Goal: Information Seeking & Learning: Find specific fact

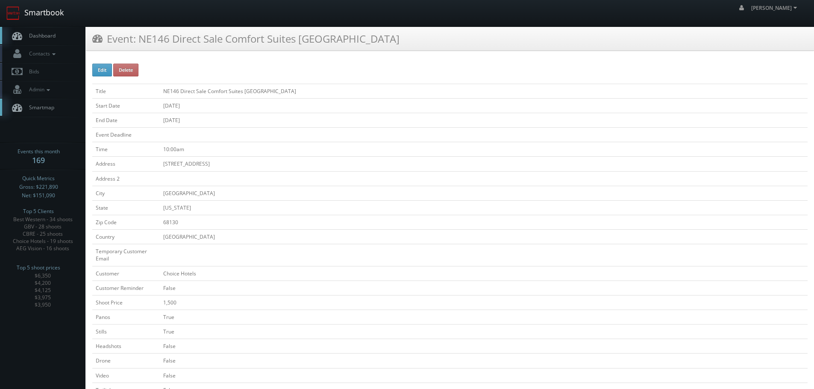
click at [54, 17] on link "Smartbook" at bounding box center [35, 13] width 70 height 27
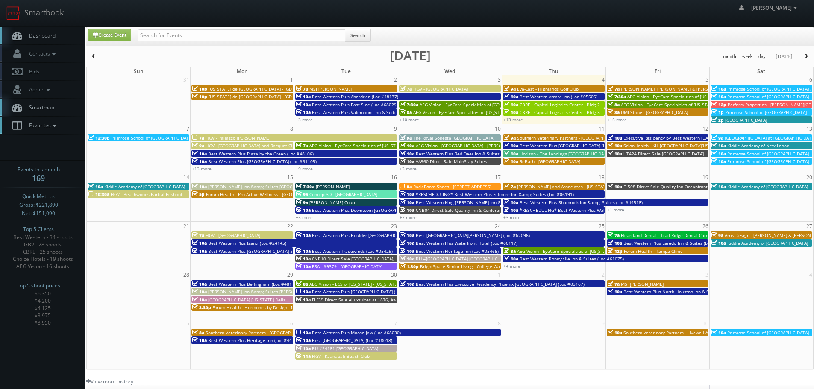
click at [50, 124] on span "Favorites" at bounding box center [42, 125] width 34 height 7
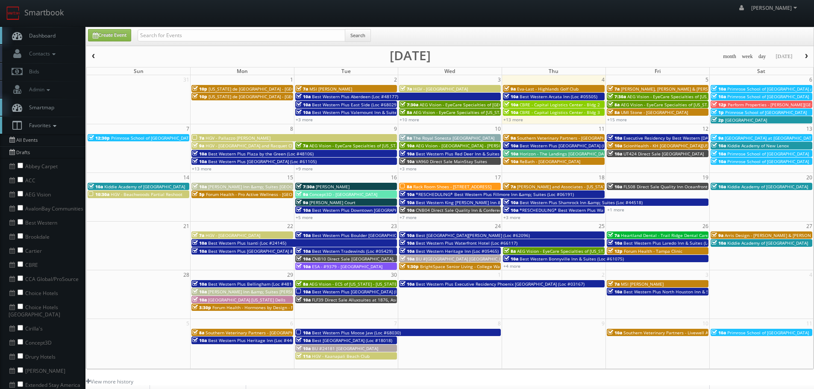
scroll to position [43, 0]
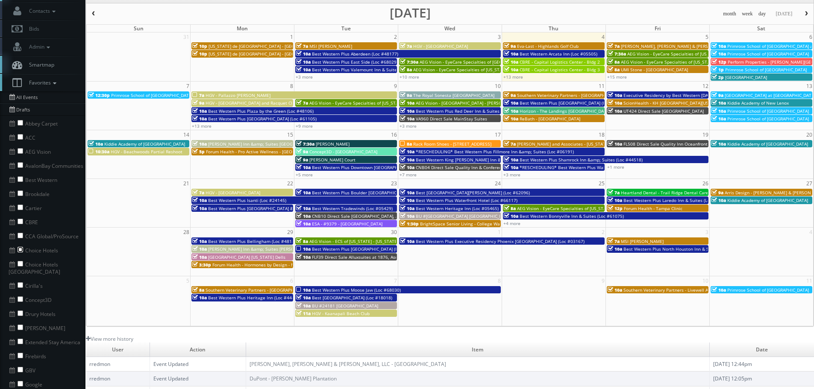
click at [19, 248] on input "checkbox" at bounding box center [21, 250] width 6 height 6
checkbox input "true"
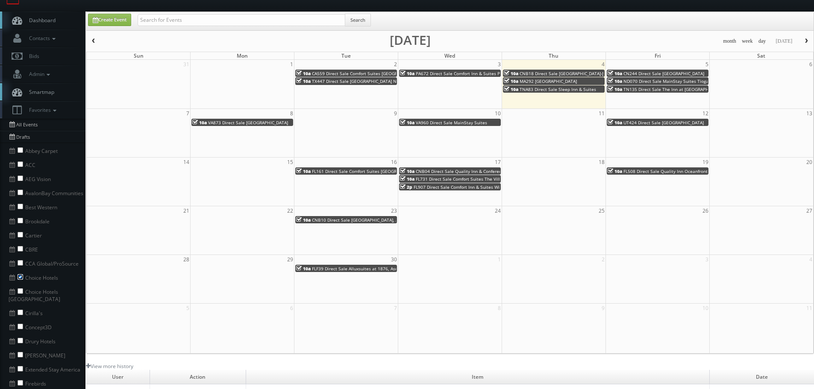
scroll to position [0, 0]
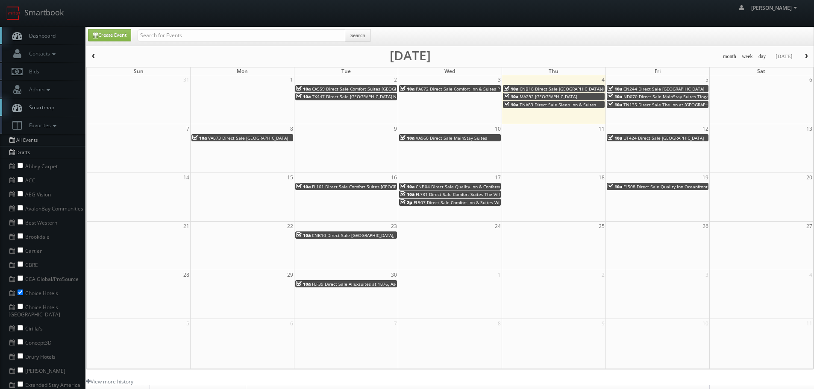
click at [94, 53] on button "button" at bounding box center [93, 56] width 15 height 11
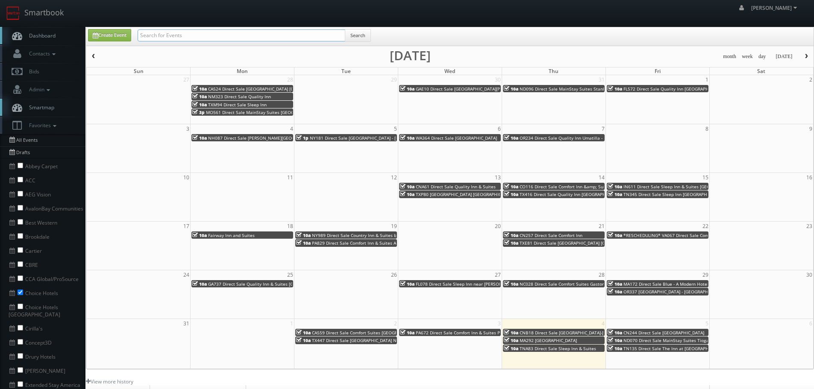
click at [224, 39] on input "text" at bounding box center [242, 35] width 208 height 12
type input "ne146"
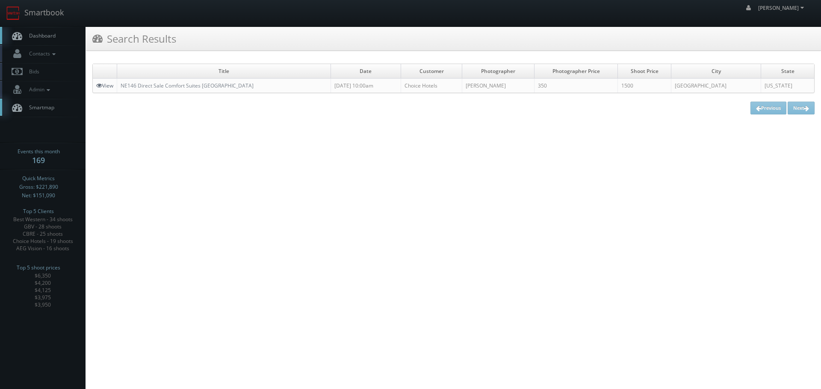
click at [112, 86] on link "View" at bounding box center [104, 85] width 17 height 7
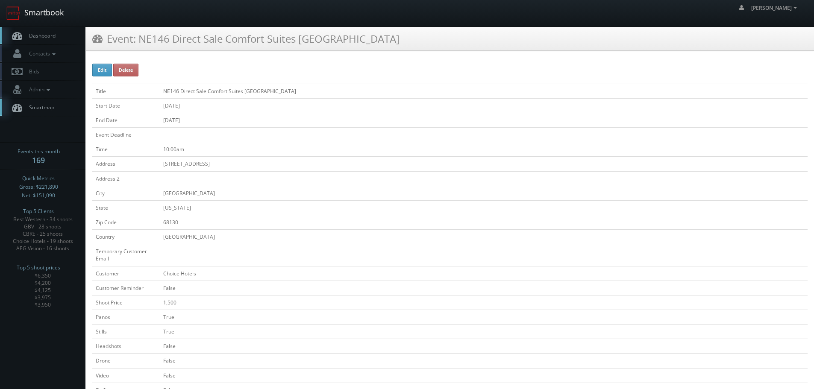
click at [57, 15] on link "Smartbook" at bounding box center [35, 13] width 70 height 27
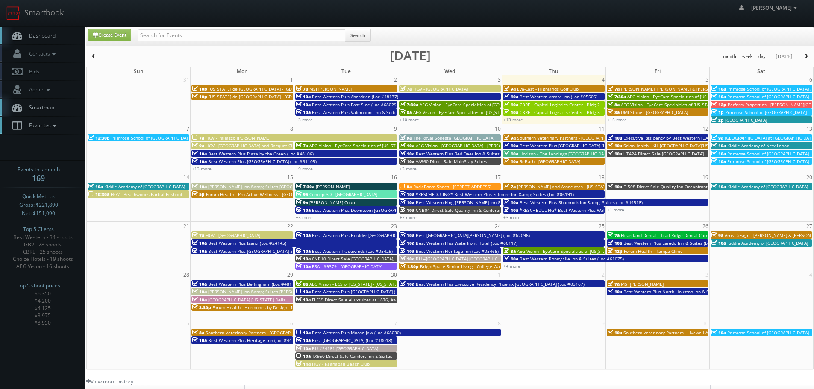
click at [47, 128] on link "Favorites" at bounding box center [42, 126] width 85 height 18
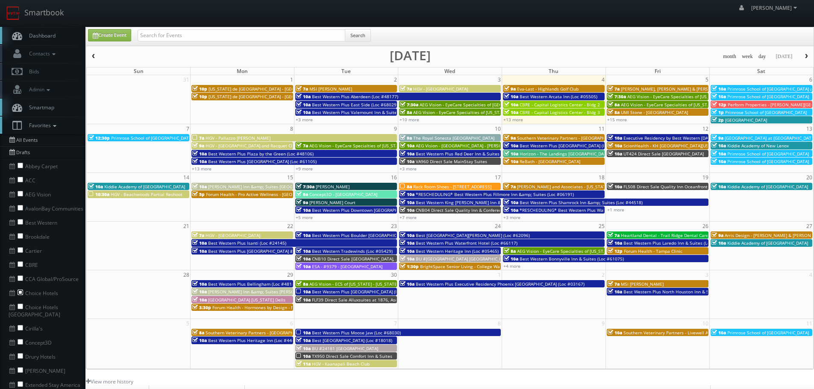
click at [21, 292] on input "checkbox" at bounding box center [21, 293] width 6 height 6
checkbox input "true"
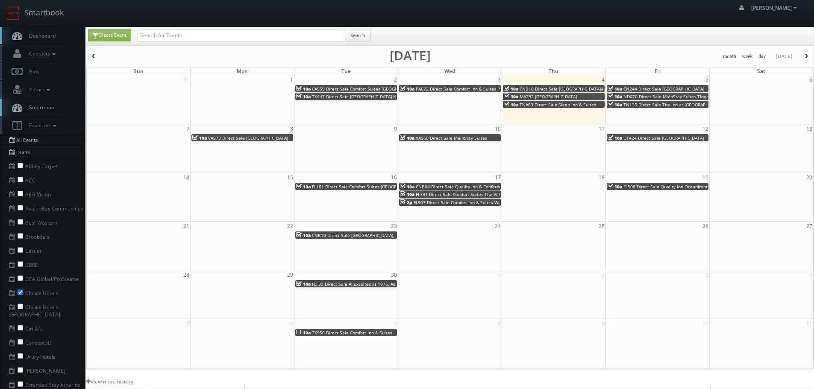
click at [93, 57] on span "button" at bounding box center [94, 56] width 6 height 5
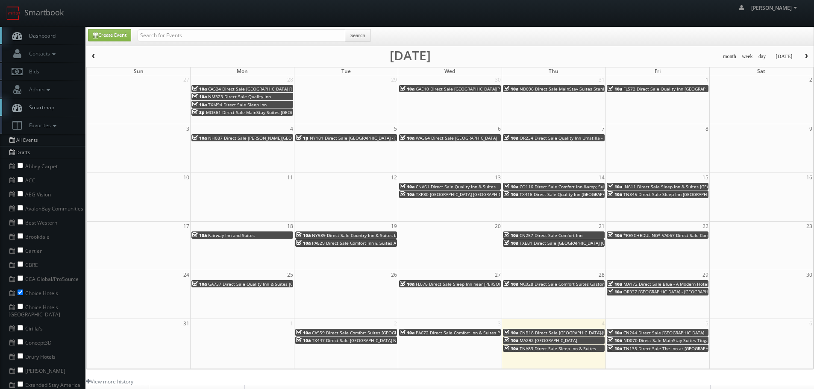
click at [679, 93] on td "10a FL572 Direct Sale Quality Inn Brandenton North I-75" at bounding box center [658, 100] width 104 height 32
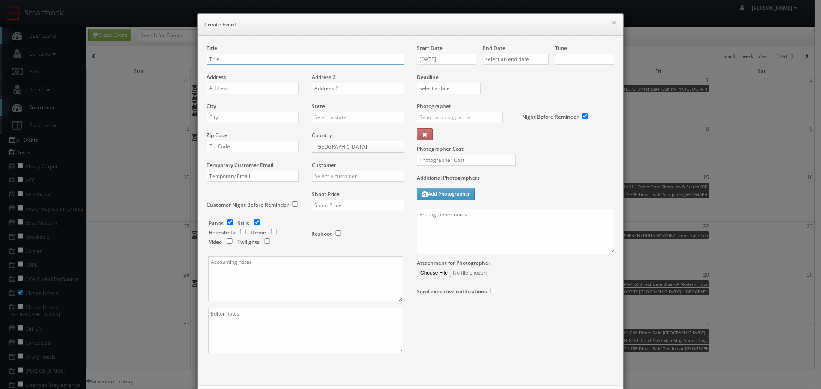
checkbox input "true"
type input "10:00am"
checkbox input "true"
click at [611, 21] on button "×" at bounding box center [613, 23] width 5 height 6
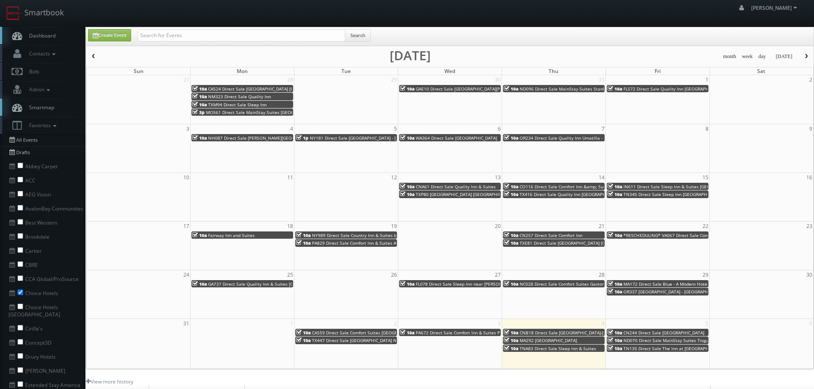
click at [631, 89] on span "FL572 Direct Sale Quality Inn Brandenton North I-75" at bounding box center [686, 89] width 125 height 6
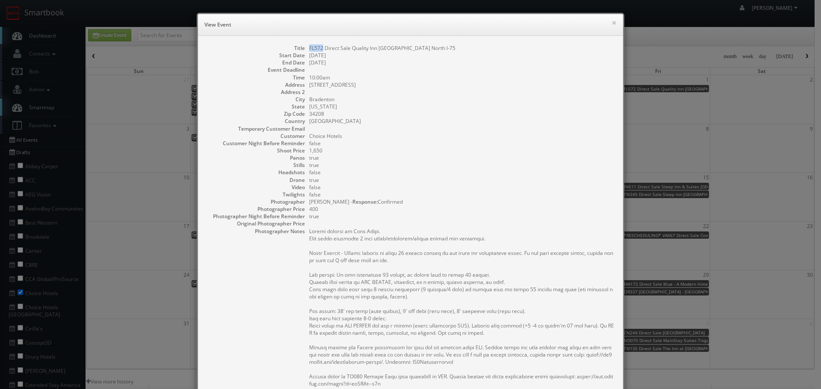
copy dd "FL572"
drag, startPoint x: 316, startPoint y: 47, endPoint x: 306, endPoint y: 47, distance: 10.3
click at [309, 47] on dd "FL572 Direct Sale Quality Inn Brandenton North I-75" at bounding box center [461, 47] width 305 height 7
click at [611, 23] on button "×" at bounding box center [613, 23] width 5 height 6
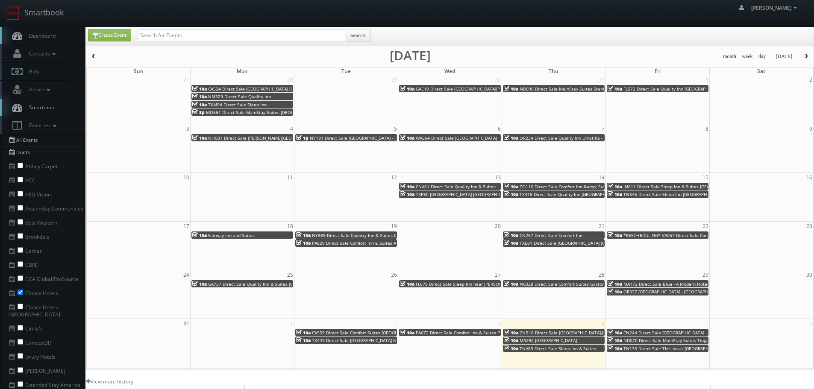
click at [230, 136] on span "NH087 Direct Sale Keene Elm City Hotel, Ascend Hotel Collection" at bounding box center [291, 138] width 167 height 6
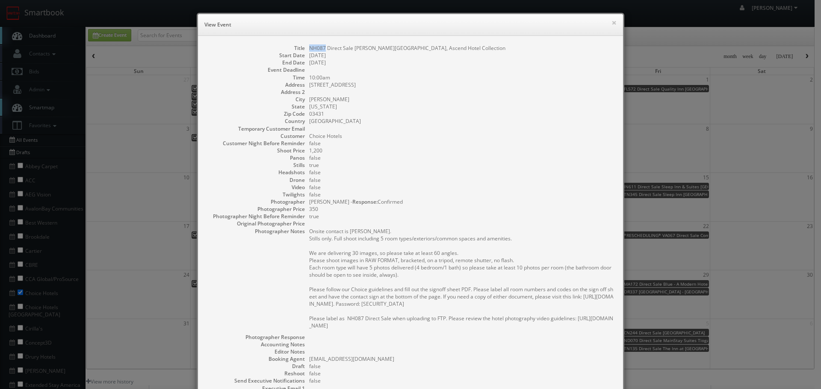
copy dd "NH087"
drag, startPoint x: 322, startPoint y: 48, endPoint x: 306, endPoint y: 47, distance: 16.7
click at [309, 47] on dd "NH087 Direct Sale Keene Elm City Hotel, Ascend Hotel Collection" at bounding box center [461, 47] width 305 height 7
copy dd "08/04/2025"
drag, startPoint x: 344, startPoint y: 55, endPoint x: 305, endPoint y: 57, distance: 39.0
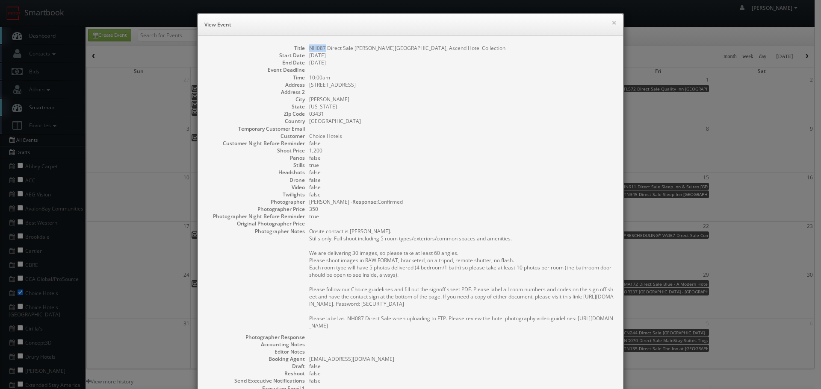
click at [305, 57] on dl "Title NH087 Direct Sale Keene Elm City Hotel, Ascend Hotel Collection Start Dat…" at bounding box center [410, 247] width 408 height 407
click at [611, 21] on button "×" at bounding box center [613, 23] width 5 height 6
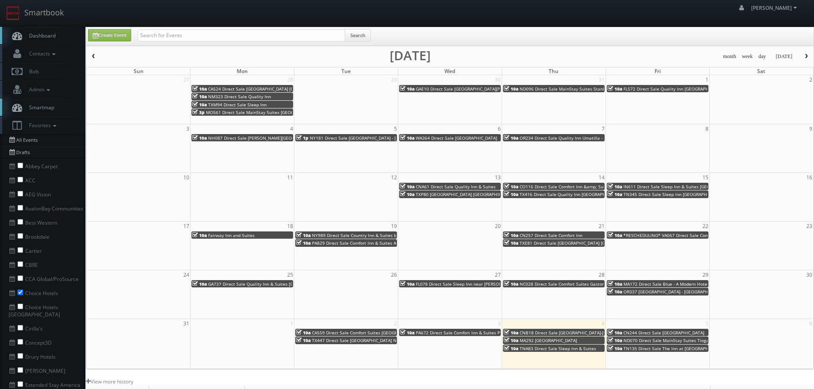
click at [357, 138] on span "NY181 Direct Sale Quality Inn - Niagara Falls Blvd" at bounding box center [373, 138] width 127 height 6
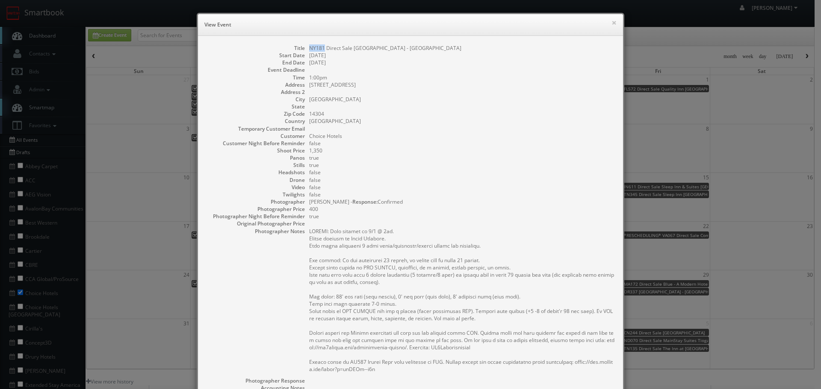
copy dd "NY181"
drag, startPoint x: 321, startPoint y: 47, endPoint x: 306, endPoint y: 48, distance: 15.0
click at [309, 48] on dd "NY181 Direct Sale Quality Inn - Niagara Falls Blvd" at bounding box center [461, 47] width 305 height 7
copy dd "Quality Inn"
drag, startPoint x: 377, startPoint y: 47, endPoint x: 351, endPoint y: 47, distance: 26.1
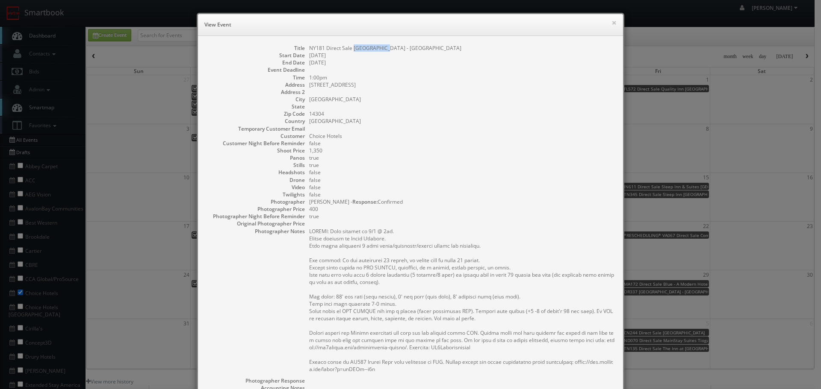
click at [351, 47] on dd "NY181 Direct Sale Quality Inn - Niagara Falls Blvd" at bounding box center [461, 47] width 305 height 7
click at [613, 22] on button "×" at bounding box center [613, 23] width 5 height 6
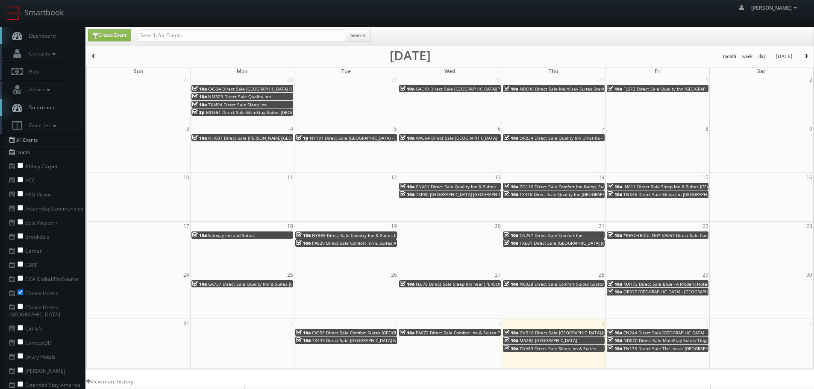
click at [480, 136] on span "WA364 Direct Sale Cambria Hotel Spokane Airport" at bounding box center [456, 138] width 81 height 6
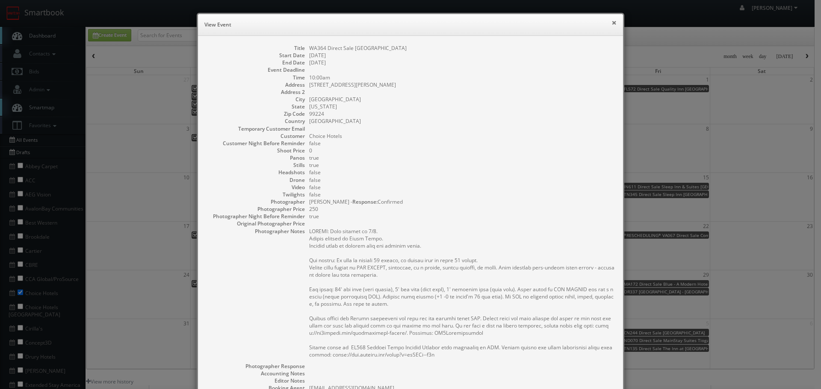
click at [611, 21] on button "×" at bounding box center [613, 23] width 5 height 6
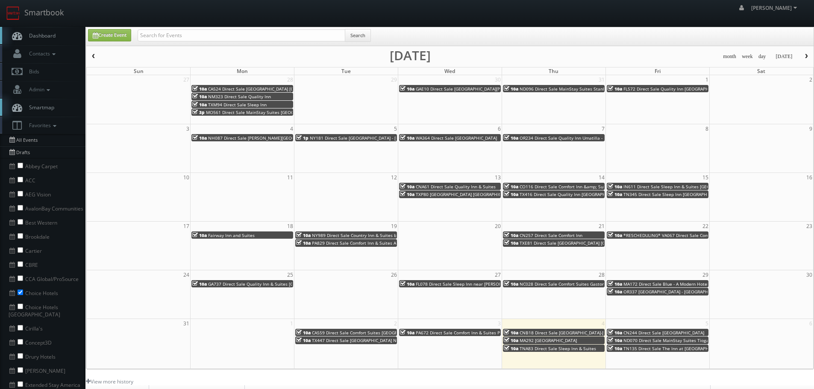
click at [583, 135] on div "10a OR234 Direct Sale Quality Inn Umatilla - Hermiston" at bounding box center [554, 138] width 100 height 6
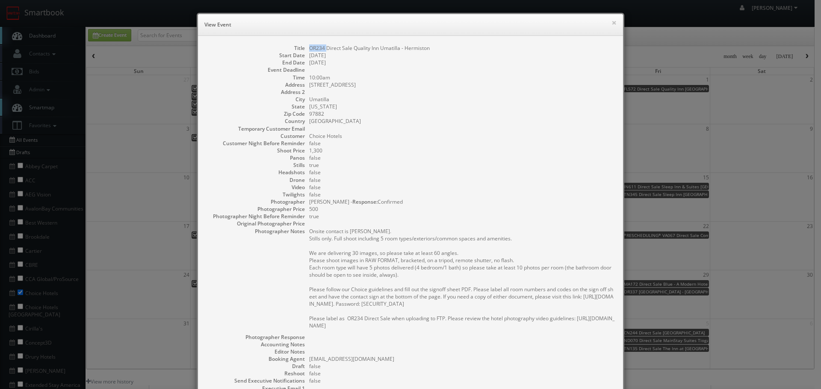
copy dd "OR234"
drag, startPoint x: 323, startPoint y: 48, endPoint x: 307, endPoint y: 45, distance: 16.5
click at [309, 45] on dd "OR234 Direct Sale Quality Inn Umatilla - Hermiston" at bounding box center [461, 47] width 305 height 7
click at [607, 17] on div "× View Event" at bounding box center [410, 25] width 425 height 22
click at [611, 20] on button "×" at bounding box center [613, 23] width 5 height 6
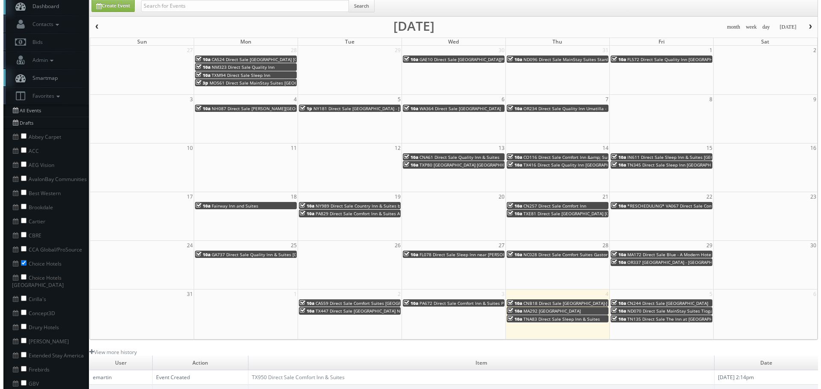
scroll to position [43, 0]
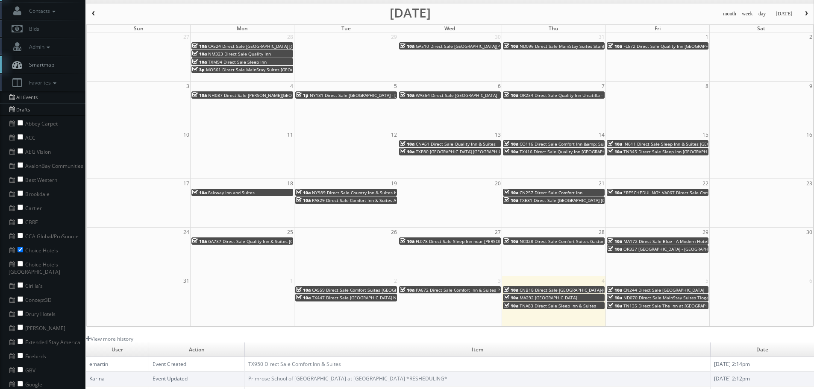
click at [477, 144] on span "CNA61 Direct Sale Quality Inn & Suites" at bounding box center [456, 144] width 80 height 6
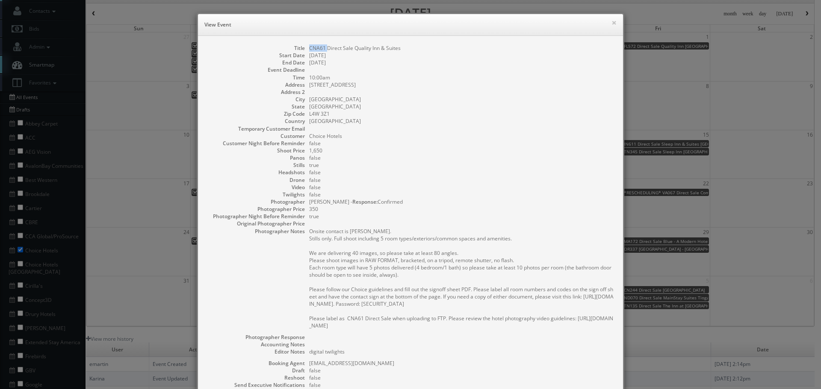
drag, startPoint x: 323, startPoint y: 49, endPoint x: 303, endPoint y: 48, distance: 19.7
click at [303, 48] on dl "Title CNA61 Direct Sale Quality Inn & Suites Start Date 08/13/2025 End Date 08/…" at bounding box center [410, 249] width 408 height 411
click at [611, 22] on button "×" at bounding box center [613, 23] width 5 height 6
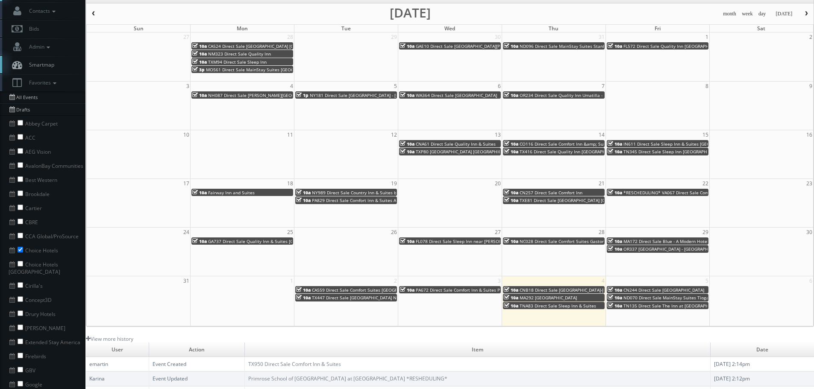
click at [436, 153] on span "TXP80 Cambria Hotel Fort Worth - Medical Center" at bounding box center [465, 152] width 99 height 6
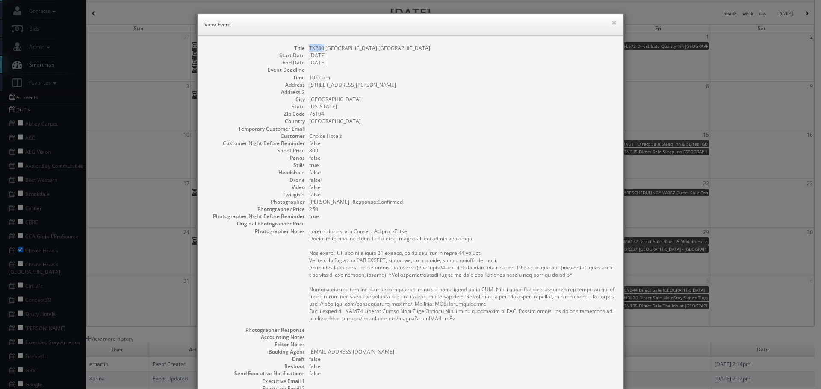
copy dd "TXP80"
drag, startPoint x: 320, startPoint y: 46, endPoint x: 306, endPoint y: 46, distance: 14.1
click at [309, 46] on dd "TXP80 Cambria Hotel Fort Worth - Medical Center" at bounding box center [461, 47] width 305 height 7
copy dd "Cambria"
drag, startPoint x: 343, startPoint y: 48, endPoint x: 323, endPoint y: 46, distance: 20.2
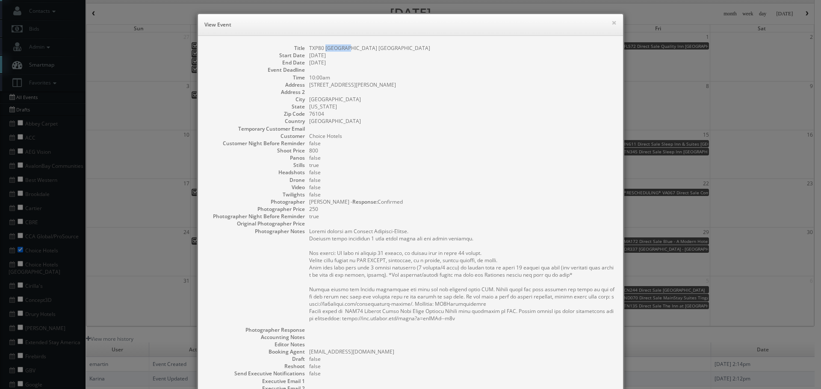
click at [323, 46] on dd "TXP80 Cambria Hotel Fort Worth - Medical Center" at bounding box center [461, 47] width 305 height 7
click at [611, 24] on button "×" at bounding box center [613, 23] width 5 height 6
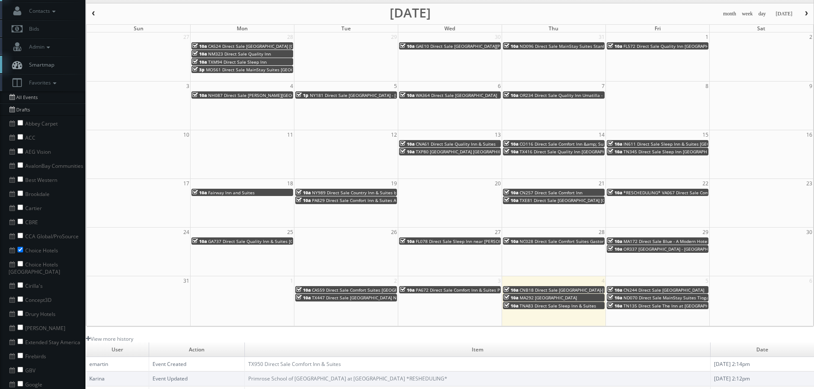
click at [590, 143] on span "CO116 Direct Sale Comfort Inn &amp; Suites Carbondale on the Roaring Fork" at bounding box center [599, 144] width 158 height 6
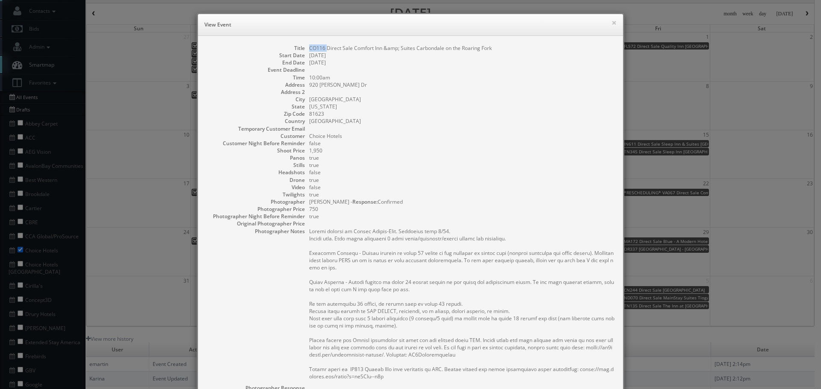
copy dd "CO116"
drag, startPoint x: 324, startPoint y: 47, endPoint x: 308, endPoint y: 50, distance: 16.3
click at [309, 47] on dd "CO116 Direct Sale Comfort Inn &amp; Suites Carbondale on the Roaring Fork" at bounding box center [461, 47] width 305 height 7
click at [611, 21] on button "×" at bounding box center [613, 23] width 5 height 6
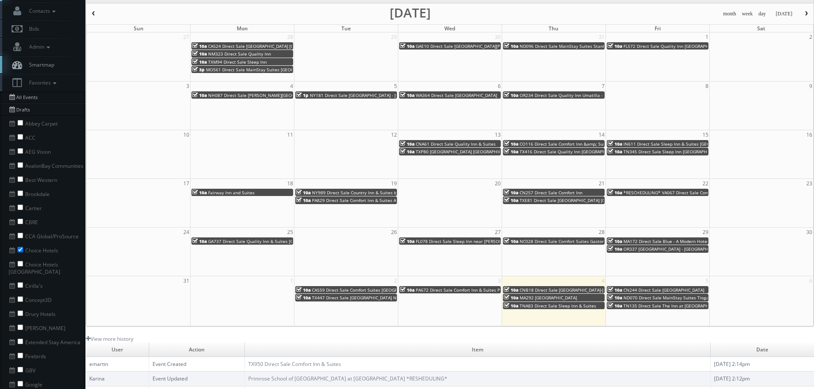
click at [550, 153] on span "TX416 Direct Sale Quality Inn Paris" at bounding box center [572, 152] width 104 height 6
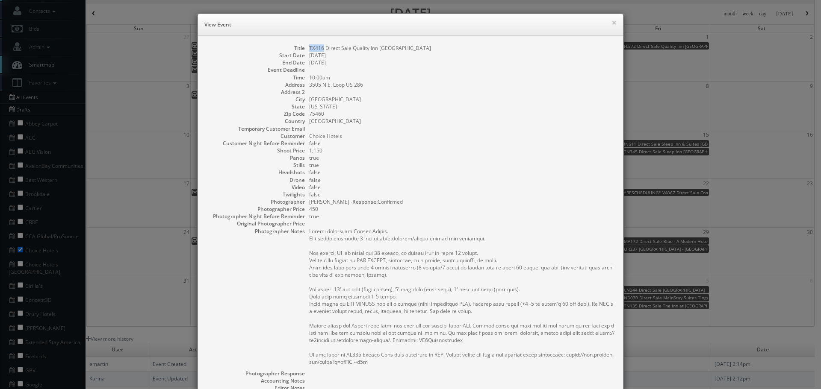
copy dd "TX416"
drag, startPoint x: 321, startPoint y: 45, endPoint x: 306, endPoint y: 48, distance: 15.6
click at [309, 48] on dd "TX416 Direct Sale Quality Inn Paris" at bounding box center [461, 47] width 305 height 7
drag, startPoint x: 375, startPoint y: 48, endPoint x: 349, endPoint y: 47, distance: 26.1
click at [349, 47] on dd "TX416 Direct Sale Quality Inn Paris" at bounding box center [461, 47] width 305 height 7
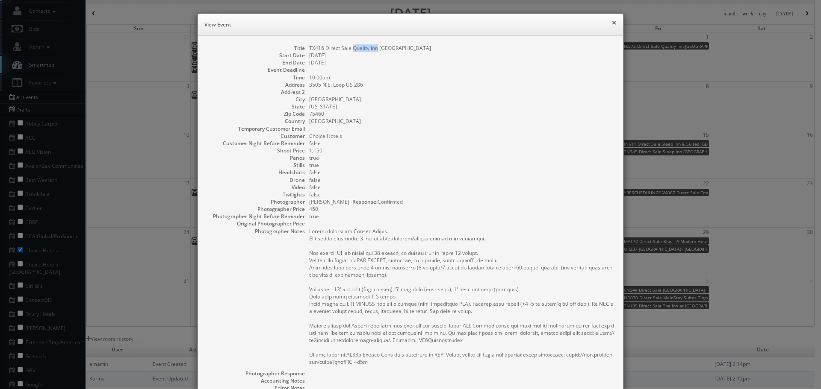
click at [613, 23] on button "×" at bounding box center [613, 23] width 5 height 6
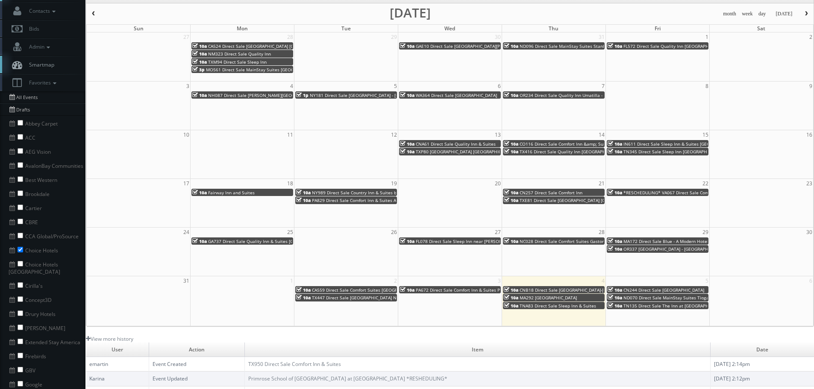
click at [634, 144] on span "IN611 Direct Sale Sleep Inn & Suites Merrillville" at bounding box center [683, 144] width 118 height 6
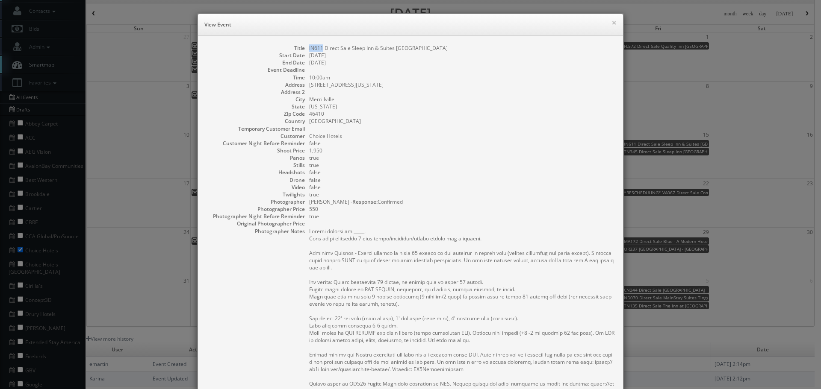
drag, startPoint x: 320, startPoint y: 47, endPoint x: 303, endPoint y: 47, distance: 16.7
click at [303, 47] on dl "Title IN611 Direct Sale Sleep Inn & Suites Merrillville Start Date 08/15/2025 E…" at bounding box center [410, 280] width 408 height 472
drag, startPoint x: 392, startPoint y: 48, endPoint x: 338, endPoint y: 48, distance: 53.9
click at [338, 48] on dd "IN611 Direct Sale Sleep Inn & Suites Merrillville" at bounding box center [461, 47] width 305 height 7
click at [613, 23] on button "×" at bounding box center [613, 23] width 5 height 6
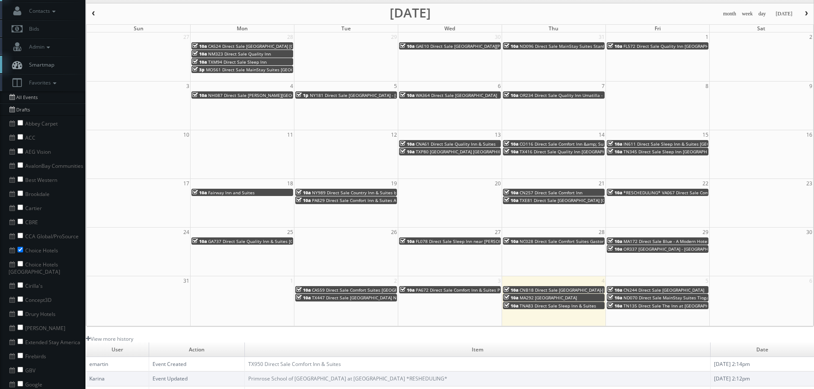
click at [645, 153] on span "TN345 Direct Sale Sleep Inn Franklin - Cool Springs" at bounding box center [697, 152] width 147 height 6
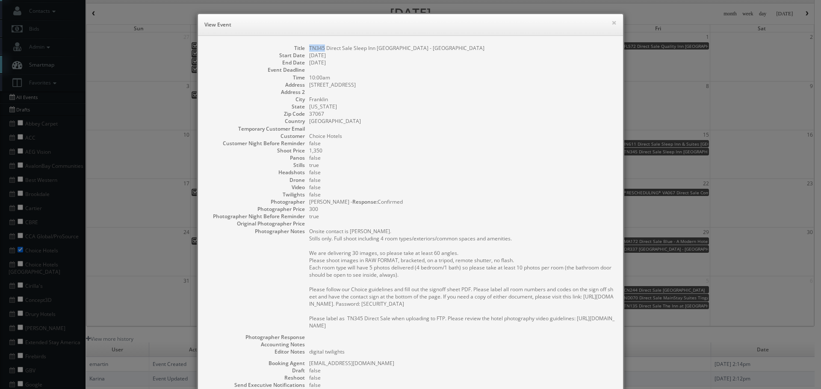
drag, startPoint x: 321, startPoint y: 48, endPoint x: 306, endPoint y: 49, distance: 15.0
click at [309, 49] on dd "TN345 Direct Sale Sleep Inn Franklin - Cool Springs" at bounding box center [461, 47] width 305 height 7
click at [611, 21] on button "×" at bounding box center [613, 23] width 5 height 6
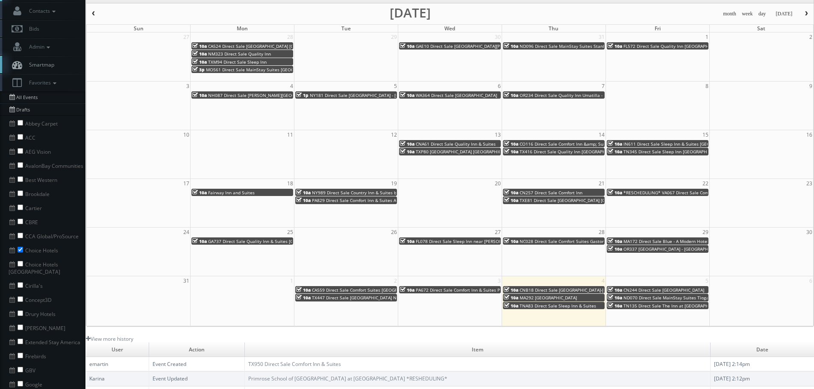
click at [263, 193] on div "10a Fairway Inn and Suites" at bounding box center [242, 192] width 100 height 6
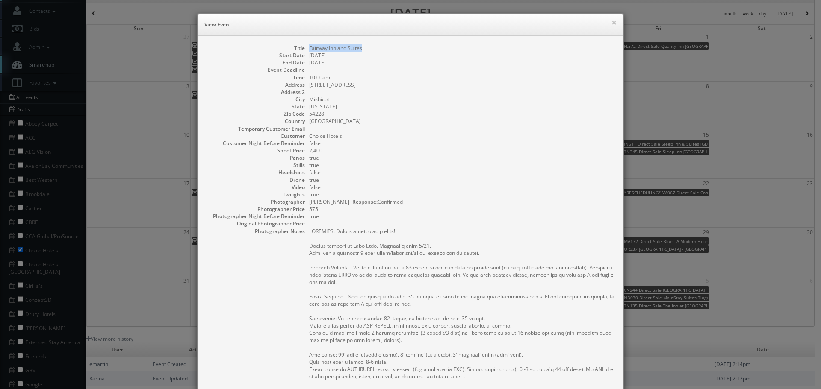
drag, startPoint x: 371, startPoint y: 47, endPoint x: 302, endPoint y: 49, distance: 68.8
click at [302, 49] on dl "Title Fairway Inn and Suites Start Date 08/18/2025 End Date 08/18/2025 Event De…" at bounding box center [410, 289] width 408 height 491
drag, startPoint x: 353, startPoint y: 83, endPoint x: 305, endPoint y: 85, distance: 47.5
click at [305, 85] on dl "Title Fairway Inn and Suites Start Date 08/18/2025 End Date 08/18/2025 Event De…" at bounding box center [410, 289] width 408 height 491
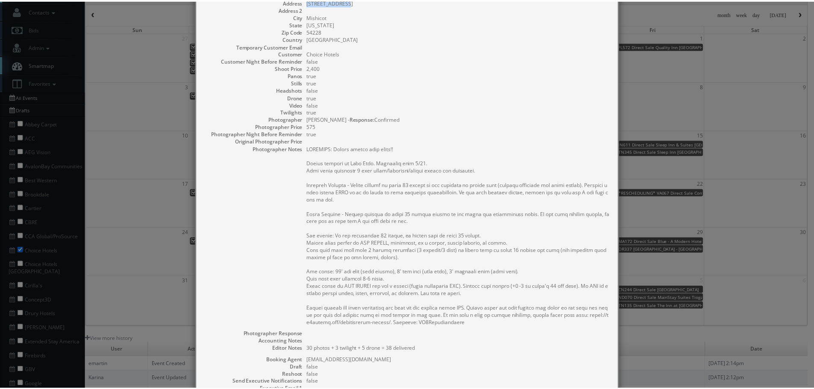
scroll to position [0, 0]
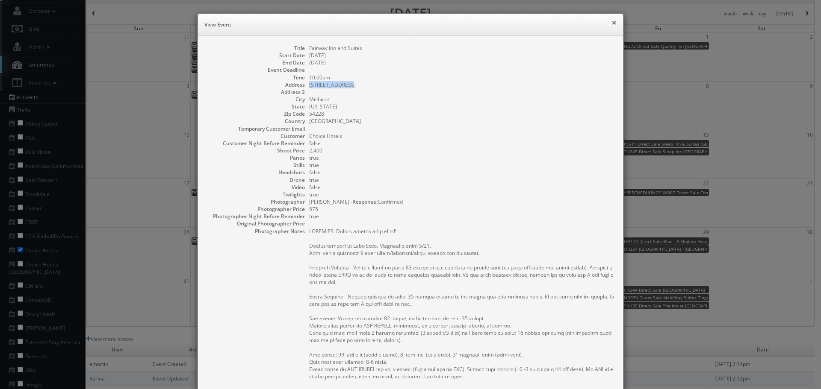
click at [612, 21] on button "×" at bounding box center [613, 23] width 5 height 6
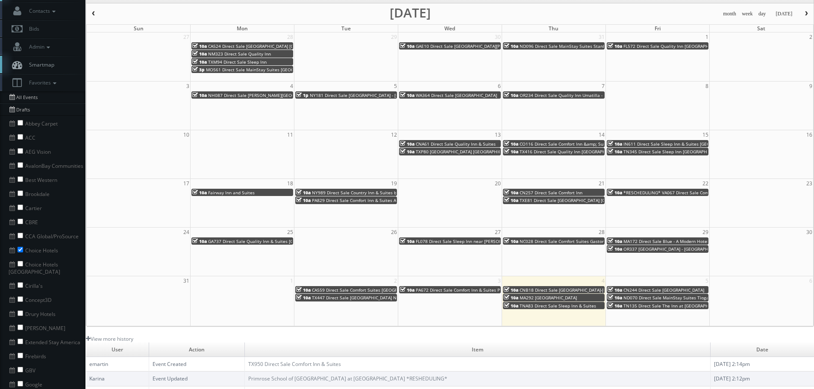
click at [364, 192] on span "NY989 Direct Sale Country Inn & Suites by Radisson Staten Island, NY" at bounding box center [399, 193] width 174 height 6
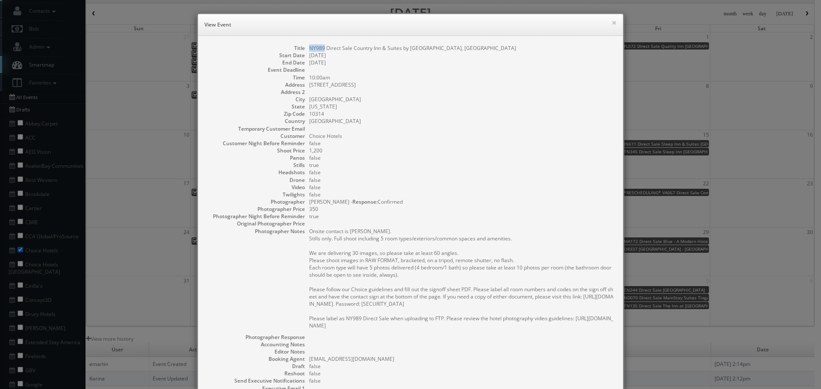
drag, startPoint x: 321, startPoint y: 47, endPoint x: 307, endPoint y: 49, distance: 14.6
click at [309, 49] on dd "NY989 Direct Sale Country Inn & Suites by Radisson Staten Island, NY" at bounding box center [461, 47] width 305 height 7
drag, startPoint x: 397, startPoint y: 47, endPoint x: 348, endPoint y: 49, distance: 48.8
click at [348, 49] on dd "NY989 Direct Sale Country Inn & Suites by Radisson Staten Island, NY" at bounding box center [461, 47] width 305 height 7
click at [611, 21] on button "×" at bounding box center [613, 23] width 5 height 6
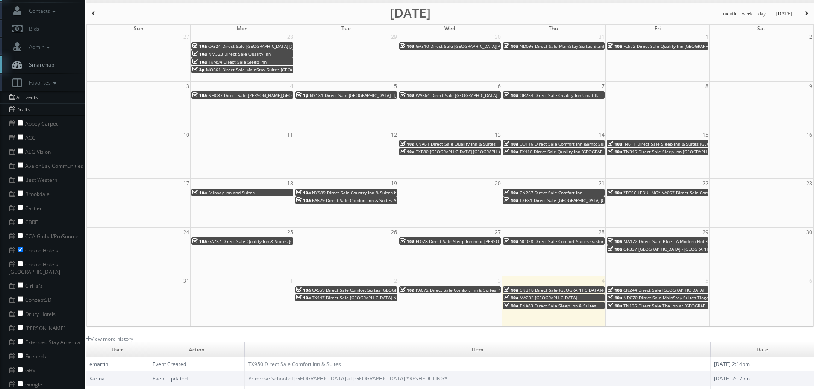
click at [327, 203] on span "PA829 Direct Sale Comfort Inn & Suites Amish Country" at bounding box center [367, 200] width 111 height 6
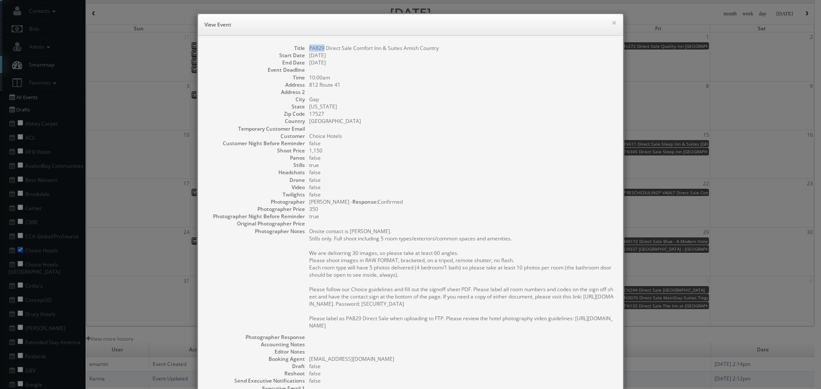
drag, startPoint x: 305, startPoint y: 46, endPoint x: 321, endPoint y: 48, distance: 15.5
click at [321, 48] on dl "Title PA829 Direct Sale Comfort Inn & Suites Amish Country Start Date 08/19/202…" at bounding box center [410, 247] width 408 height 407
drag, startPoint x: 399, startPoint y: 48, endPoint x: 349, endPoint y: 49, distance: 50.0
click at [349, 49] on dd "PA829 Direct Sale Comfort Inn & Suites Amish Country" at bounding box center [461, 47] width 305 height 7
click at [613, 22] on button "×" at bounding box center [613, 23] width 5 height 6
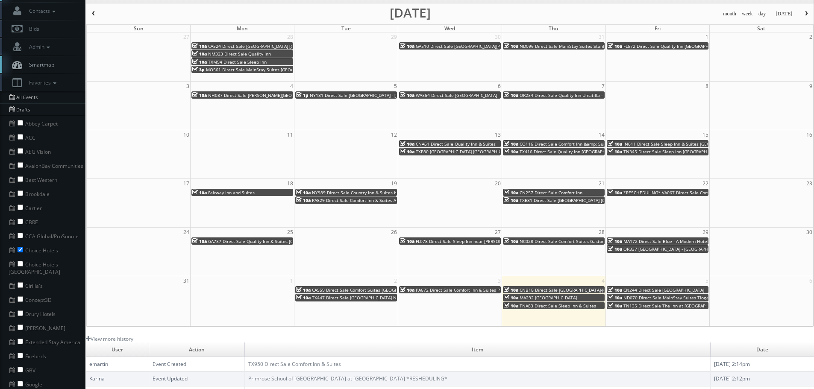
click at [550, 200] on span "TXE81 Direct Sale Comfort Inn Wichita Falls North" at bounding box center [581, 200] width 123 height 6
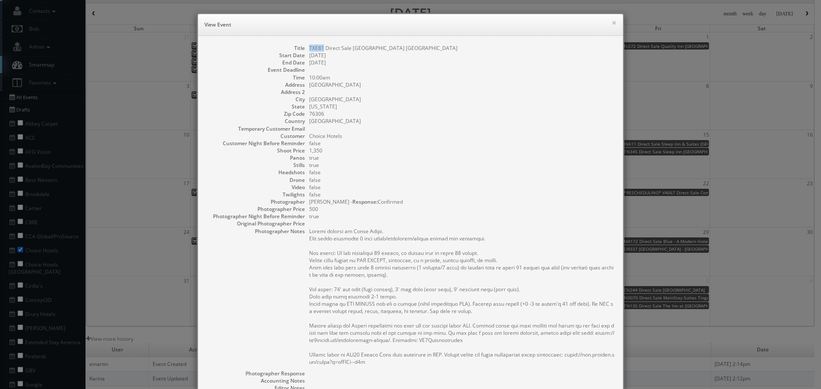
drag, startPoint x: 320, startPoint y: 48, endPoint x: 304, endPoint y: 46, distance: 16.0
click at [304, 46] on dl "Title TXE81 Direct Sale Comfort Inn Wichita Falls North Start Date 08/21/2025 E…" at bounding box center [410, 265] width 408 height 443
drag, startPoint x: 375, startPoint y: 48, endPoint x: 361, endPoint y: 47, distance: 14.5
click at [361, 47] on dd "TXE81 Direct Sale Comfort Inn Wichita Falls North" at bounding box center [461, 47] width 305 height 7
drag, startPoint x: 377, startPoint y: 50, endPoint x: 349, endPoint y: 46, distance: 28.4
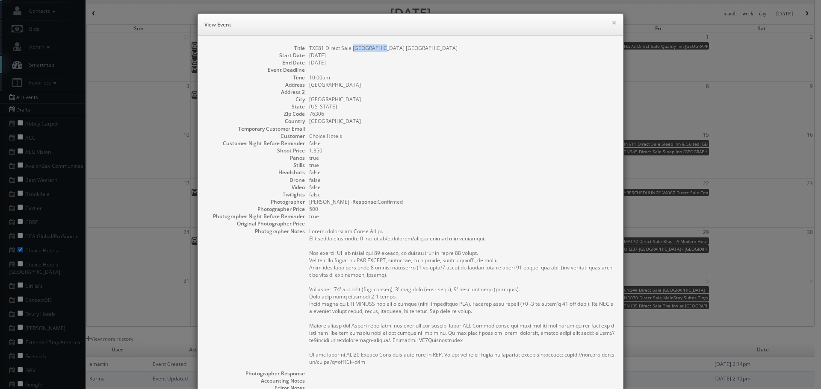
click at [349, 46] on dd "TXE81 Direct Sale Comfort Inn Wichita Falls North" at bounding box center [461, 47] width 305 height 7
click at [611, 23] on button "×" at bounding box center [613, 23] width 5 height 6
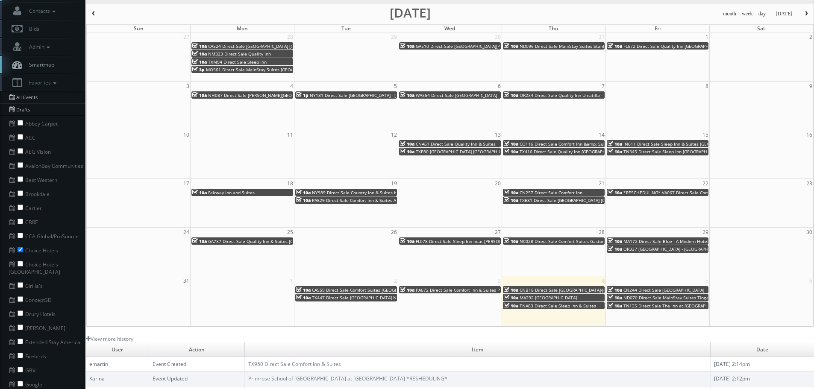
click at [257, 241] on span "GA737 Direct Sale Quality Inn & Suites Stockbridge Atlanta South I-75" at bounding box center [295, 242] width 175 height 6
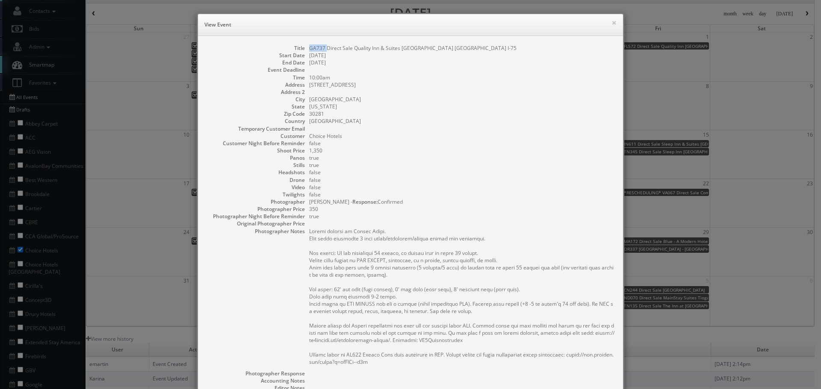
drag, startPoint x: 324, startPoint y: 47, endPoint x: 306, endPoint y: 49, distance: 18.1
click at [309, 49] on dd "GA737 Direct Sale Quality Inn & Suites Stockbridge Atlanta South I-75" at bounding box center [461, 47] width 305 height 7
drag, startPoint x: 397, startPoint y: 47, endPoint x: 351, endPoint y: 46, distance: 46.2
click at [351, 46] on dd "GA737 Direct Sale Quality Inn & Suites Stockbridge Atlanta South I-75" at bounding box center [461, 47] width 305 height 7
click at [611, 21] on button "×" at bounding box center [613, 23] width 5 height 6
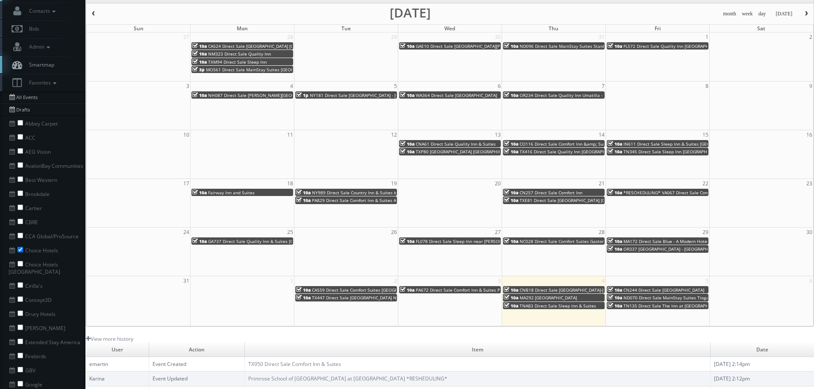
click at [471, 241] on span "FL078 Direct Sale Sleep Inn near Busch Gardens - USF" at bounding box center [494, 242] width 156 height 6
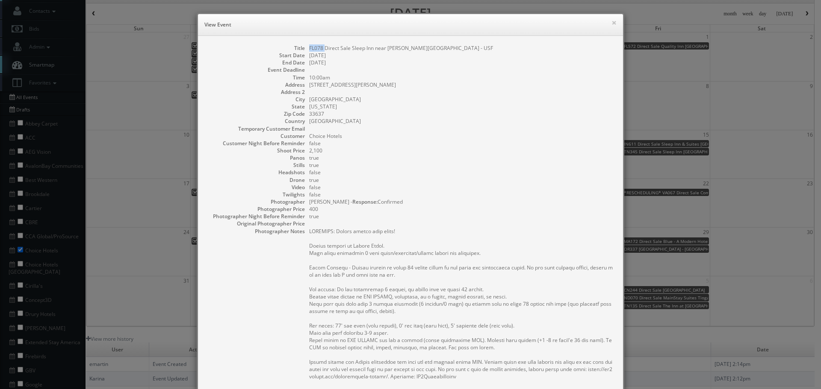
drag, startPoint x: 321, startPoint y: 47, endPoint x: 306, endPoint y: 47, distance: 15.0
click at [309, 47] on dd "FL078 Direct Sale Sleep Inn near Busch Gardens - USF" at bounding box center [461, 47] width 305 height 7
drag, startPoint x: 370, startPoint y: 50, endPoint x: 349, endPoint y: 47, distance: 21.5
click at [349, 47] on dd "FL078 Direct Sale Sleep Inn near Busch Gardens - USF" at bounding box center [461, 47] width 305 height 7
click at [611, 22] on button "×" at bounding box center [613, 23] width 5 height 6
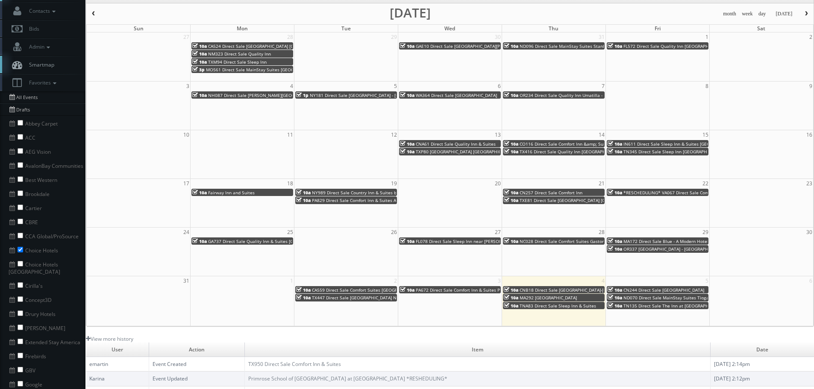
click at [553, 241] on span "NC028 Direct Sale Comfort Suites Gastonia- - Charlotte" at bounding box center [588, 242] width 136 height 6
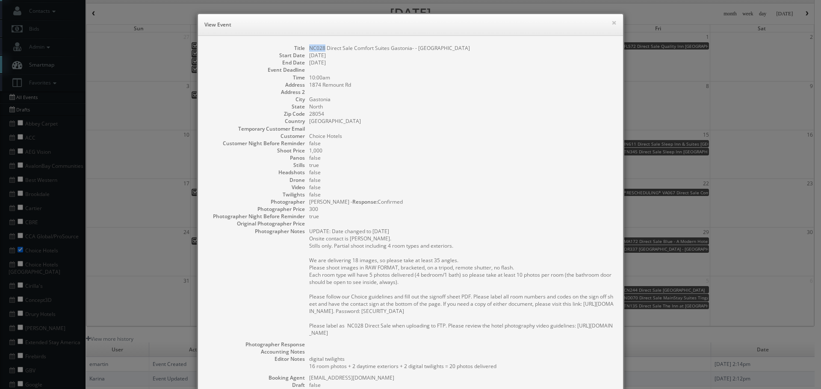
drag, startPoint x: 321, startPoint y: 47, endPoint x: 303, endPoint y: 48, distance: 18.9
click at [303, 48] on dl "Title NC028 Direct Sale Comfort Suites Gastonia- - Charlotte Start Date 08/28/2…" at bounding box center [410, 256] width 408 height 425
drag, startPoint x: 385, startPoint y: 47, endPoint x: 351, endPoint y: 48, distance: 34.2
click at [351, 48] on dd "NC028 Direct Sale Comfort Suites Gastonia- - Charlotte" at bounding box center [461, 47] width 305 height 7
click at [611, 22] on button "×" at bounding box center [613, 23] width 5 height 6
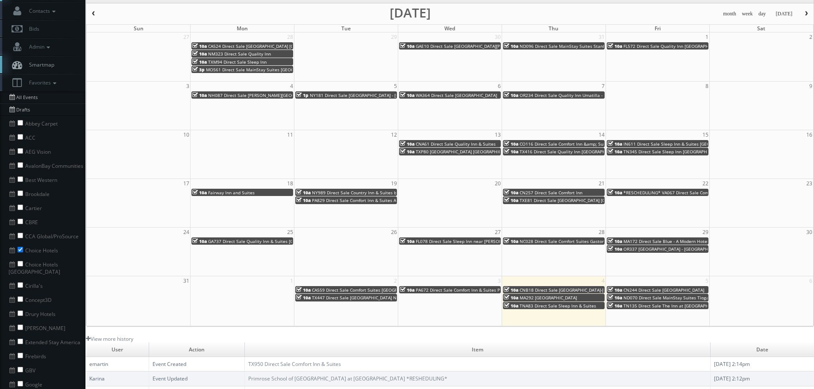
click at [665, 239] on span "MA172 Direct Sale Blue - A Modern Hotel, Ascend Hotel Collection" at bounding box center [692, 242] width 137 height 6
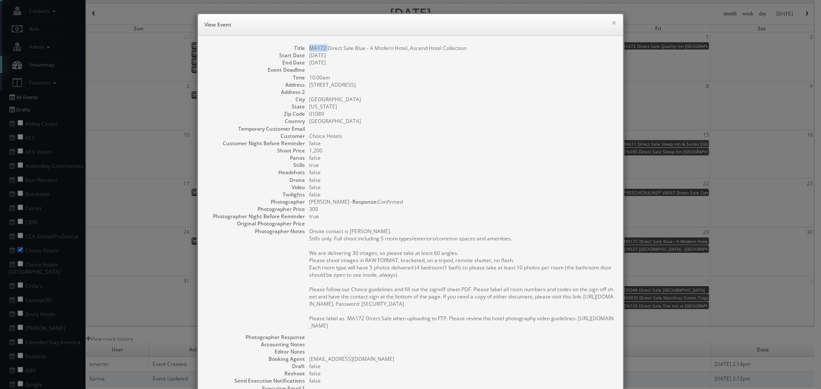
drag, startPoint x: 324, startPoint y: 46, endPoint x: 305, endPoint y: 47, distance: 19.2
click at [305, 47] on dl "Title MA172 Direct Sale Blue - A Modern Hotel, Ascend Hotel Collection Start Da…" at bounding box center [410, 247] width 408 height 407
drag, startPoint x: 424, startPoint y: 48, endPoint x: 406, endPoint y: 48, distance: 17.5
click at [406, 48] on dd "MA172 Direct Sale Blue - A Modern Hotel, Ascend Hotel Collection" at bounding box center [461, 47] width 305 height 7
drag, startPoint x: 608, startPoint y: 22, endPoint x: 608, endPoint y: 27, distance: 5.1
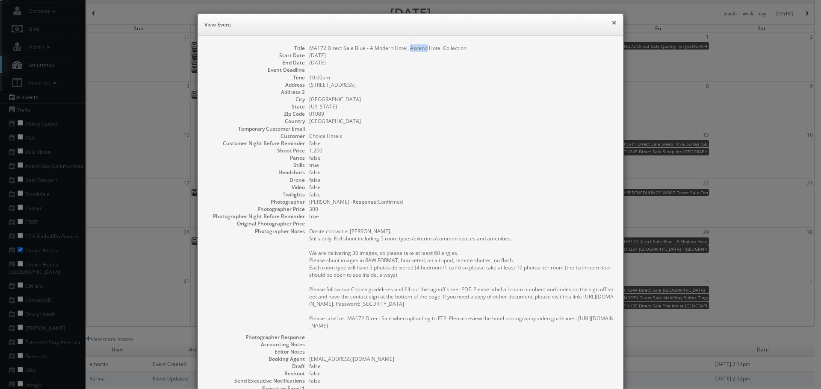
click at [611, 22] on button "×" at bounding box center [613, 23] width 5 height 6
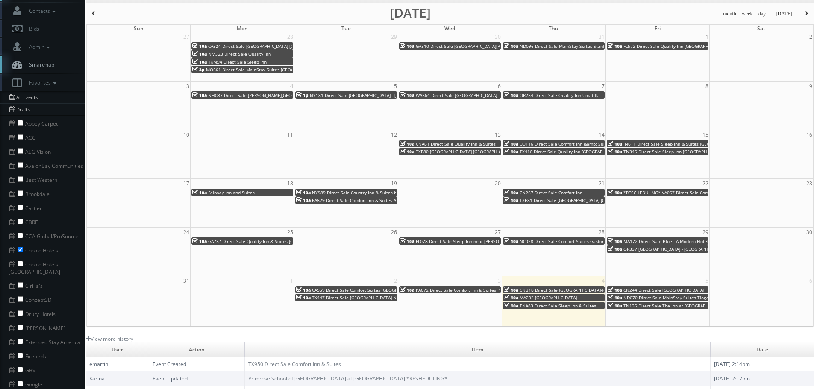
click at [669, 251] on span "OR337 Cambria Hotel Portland - Pearl District" at bounding box center [675, 249] width 103 height 6
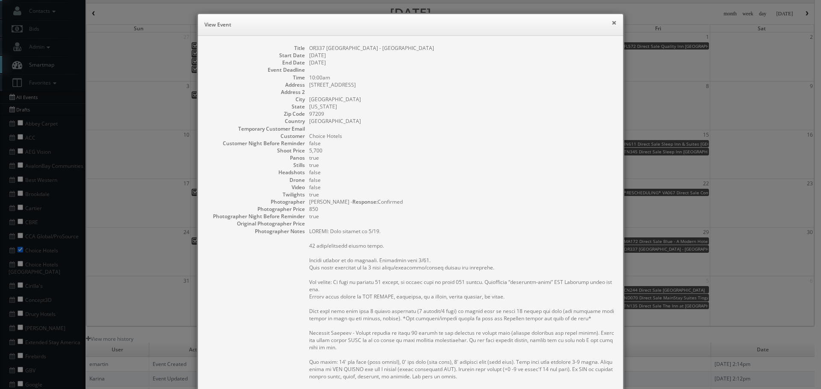
click at [611, 26] on button "×" at bounding box center [613, 23] width 5 height 6
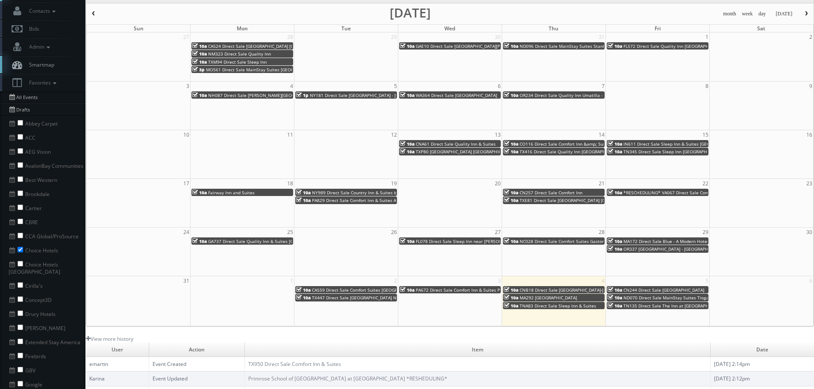
click at [469, 96] on span "WA364 Direct Sale Cambria Hotel Spokane Airport" at bounding box center [456, 95] width 81 height 6
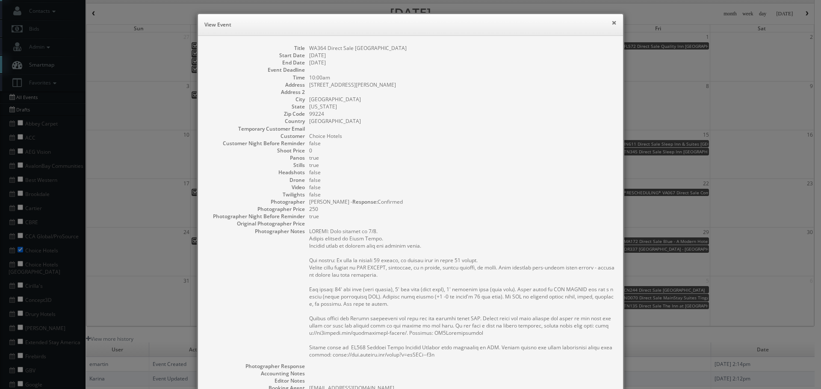
click at [612, 22] on button "×" at bounding box center [613, 23] width 5 height 6
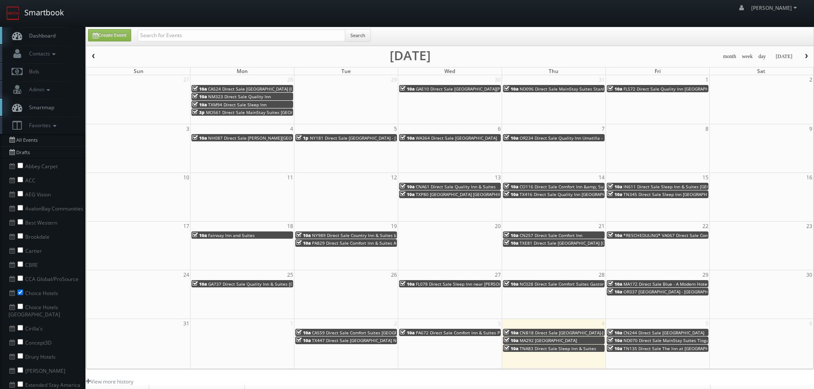
click at [40, 2] on link "Smartbook" at bounding box center [35, 13] width 70 height 27
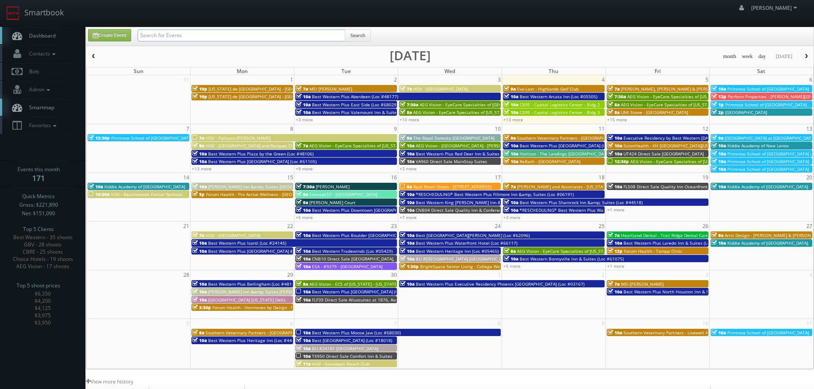
click at [166, 35] on input "text" at bounding box center [242, 35] width 208 height 12
type input "orlando springs"
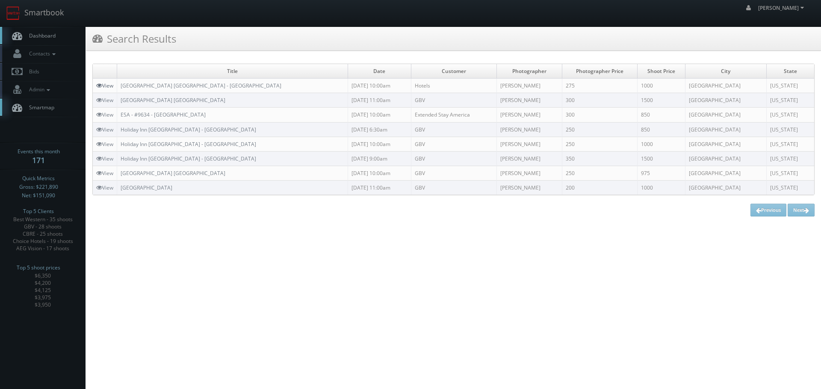
click at [106, 87] on link "View" at bounding box center [104, 85] width 17 height 7
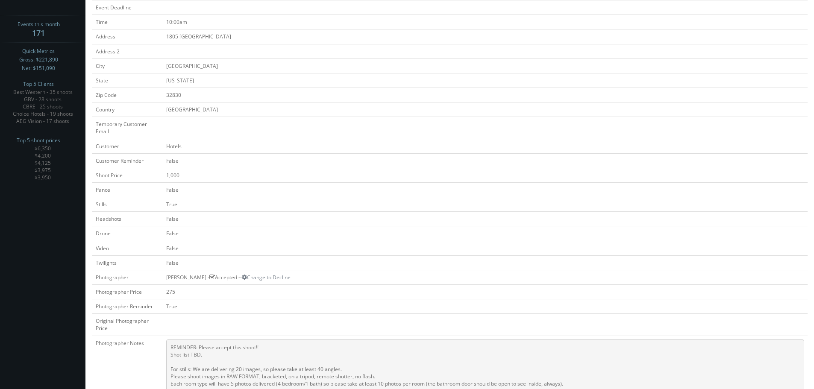
scroll to position [39, 0]
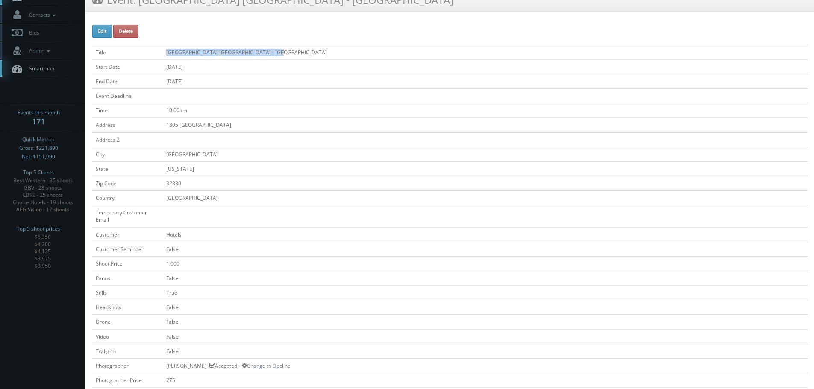
copy tr "[GEOGRAPHIC_DATA] [GEOGRAPHIC_DATA] - [GEOGRAPHIC_DATA]"
drag, startPoint x: 281, startPoint y: 50, endPoint x: 158, endPoint y: 48, distance: 123.1
click at [158, 48] on tr "Title [GEOGRAPHIC_DATA] [GEOGRAPHIC_DATA] - [GEOGRAPHIC_DATA]" at bounding box center [450, 52] width 716 height 15
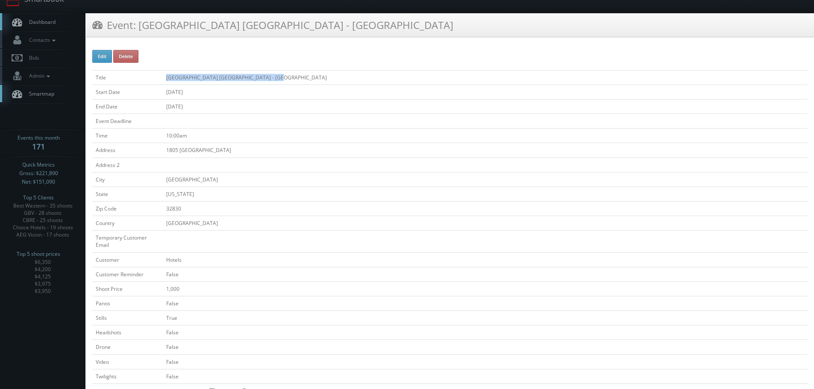
scroll to position [0, 0]
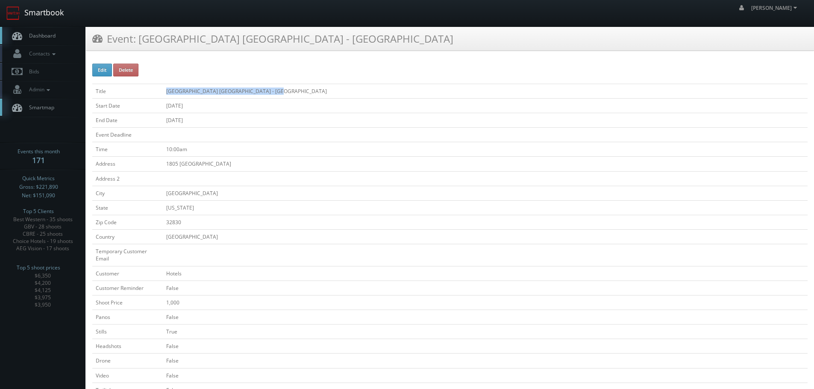
click at [55, 17] on link "Smartbook" at bounding box center [35, 13] width 70 height 27
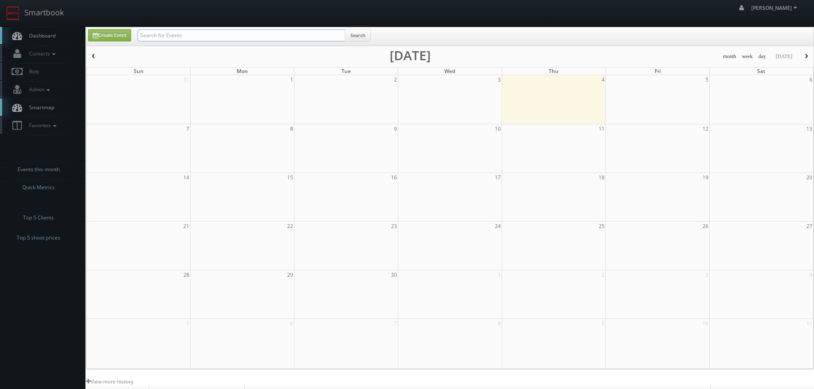
click at [253, 38] on input "text" at bounding box center [242, 35] width 208 height 12
type input "10397"
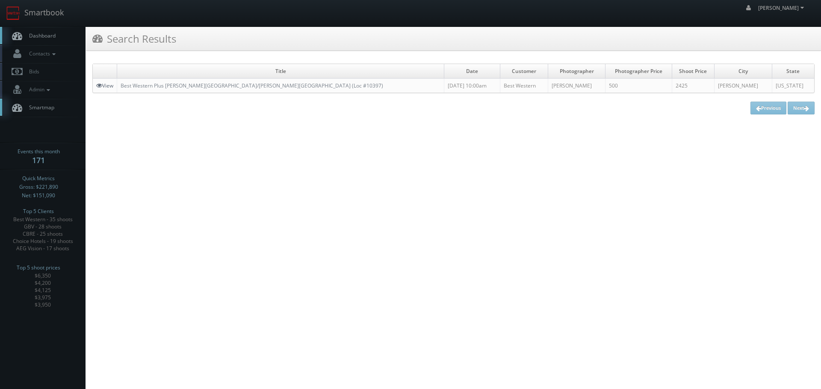
click at [107, 87] on link "View" at bounding box center [104, 85] width 17 height 7
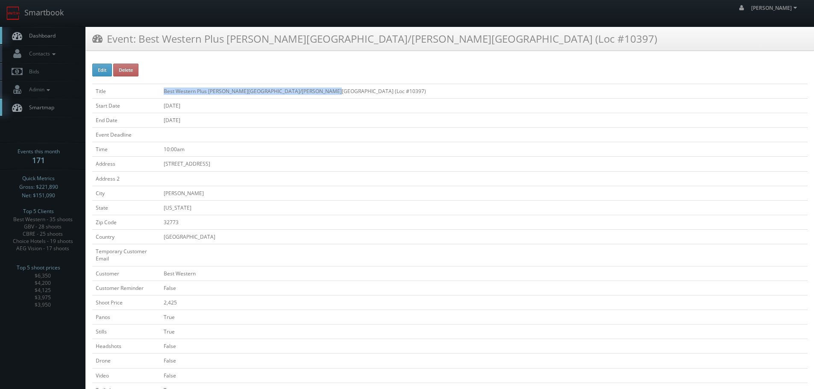
copy td "Best Western Plus [PERSON_NAME][GEOGRAPHIC_DATA]/[PERSON_NAME][GEOGRAPHIC_DATA]…"
drag, startPoint x: 340, startPoint y: 90, endPoint x: 163, endPoint y: 93, distance: 177.4
click at [163, 93] on td "Best Western Plus [PERSON_NAME][GEOGRAPHIC_DATA]/[PERSON_NAME][GEOGRAPHIC_DATA]…" at bounding box center [484, 91] width 648 height 15
click at [60, 18] on link "Smartbook" at bounding box center [35, 13] width 70 height 27
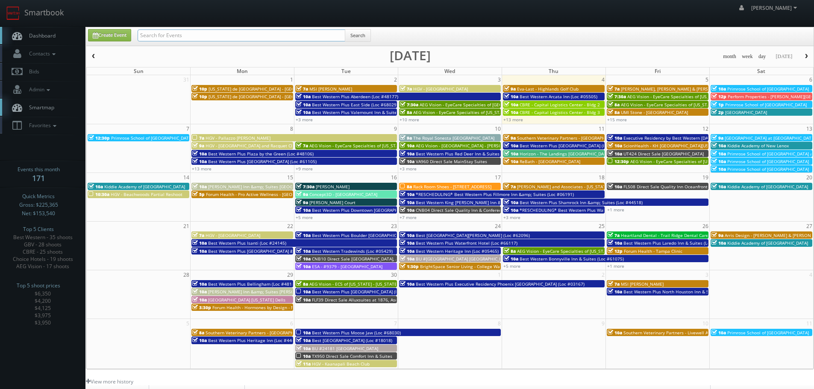
click at [220, 37] on input "text" at bounding box center [242, 35] width 208 height 12
type input "texas de brazil"
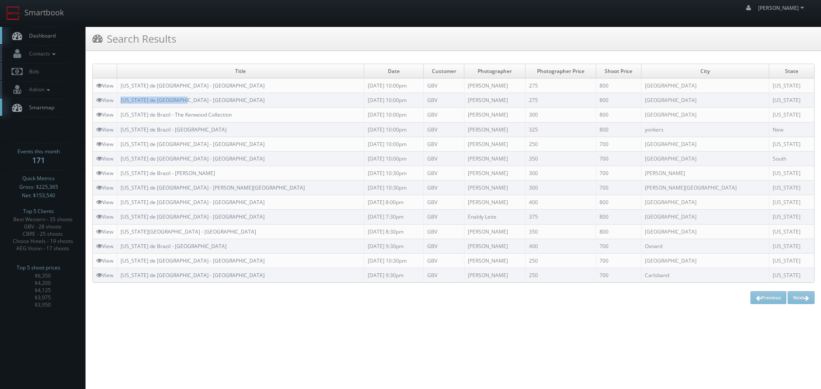
copy link "Texas de Brazil - Dallas"
drag, startPoint x: 187, startPoint y: 101, endPoint x: 120, endPoint y: 102, distance: 67.5
click at [119, 103] on td "Texas de Brazil - Dallas" at bounding box center [240, 100] width 247 height 15
copy link "Texas de Brazil - Memphis"
drag, startPoint x: 217, startPoint y: 87, endPoint x: 120, endPoint y: 85, distance: 97.0
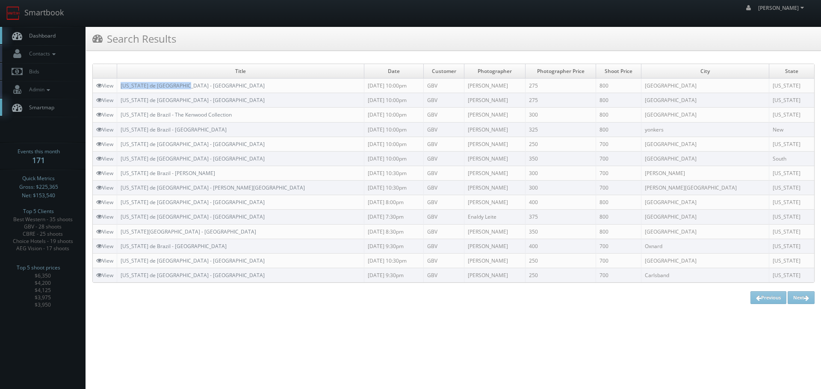
click at [120, 85] on td "Texas de Brazil - Memphis" at bounding box center [240, 86] width 247 height 15
click at [51, 15] on link "Smartbook" at bounding box center [35, 13] width 70 height 27
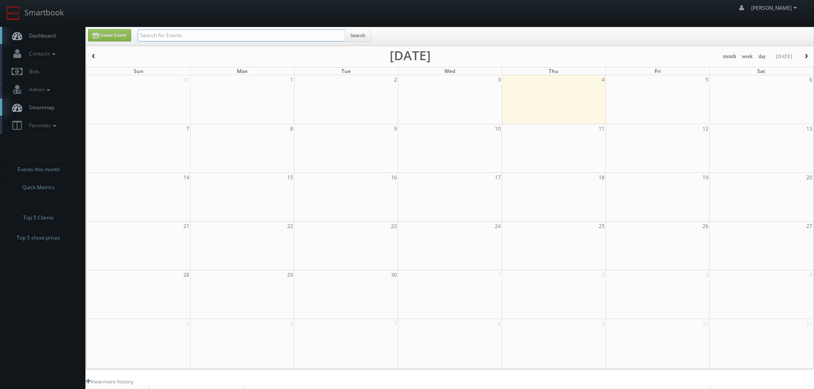
click at [227, 39] on input "text" at bounding box center [242, 35] width 208 height 12
type input "horizon flats"
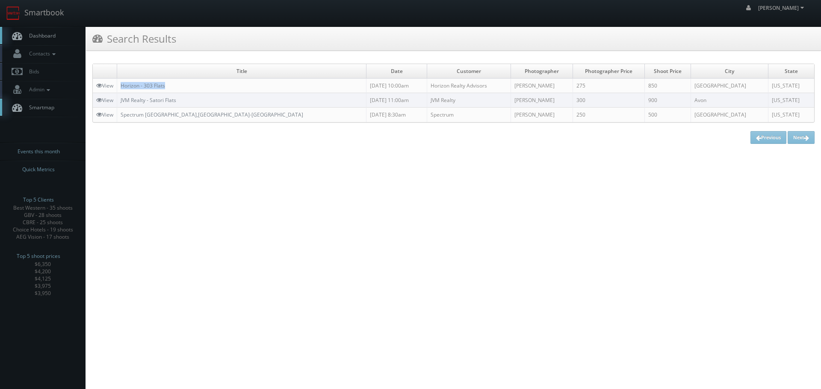
copy link "Horizon - 303 Flats"
drag, startPoint x: 194, startPoint y: 85, endPoint x: 121, endPoint y: 84, distance: 73.1
click at [121, 84] on td "Horizon - 303 Flats" at bounding box center [241, 86] width 249 height 15
click at [53, 7] on link "Smartbook" at bounding box center [35, 13] width 70 height 27
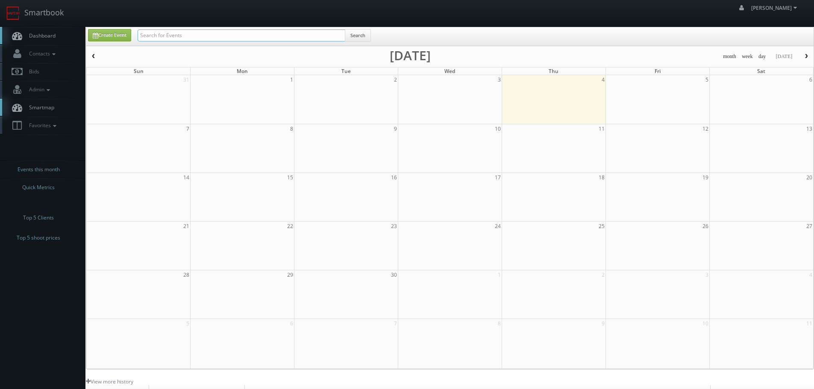
click at [189, 36] on input "text" at bounding box center [242, 35] width 208 height 12
type input "aeg"
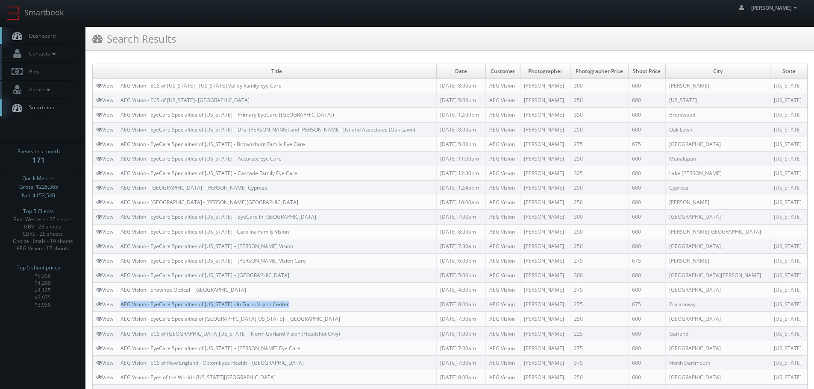
copy link "AEG Vision - EyeCare Specialties of [US_STATE] - In Focus Vision Center"
drag, startPoint x: 302, startPoint y: 300, endPoint x: 123, endPoint y: 304, distance: 179.6
click at [123, 304] on td "AEG Vision - EyeCare Specialties of New Jersey - In Focus Vision Center" at bounding box center [277, 305] width 320 height 15
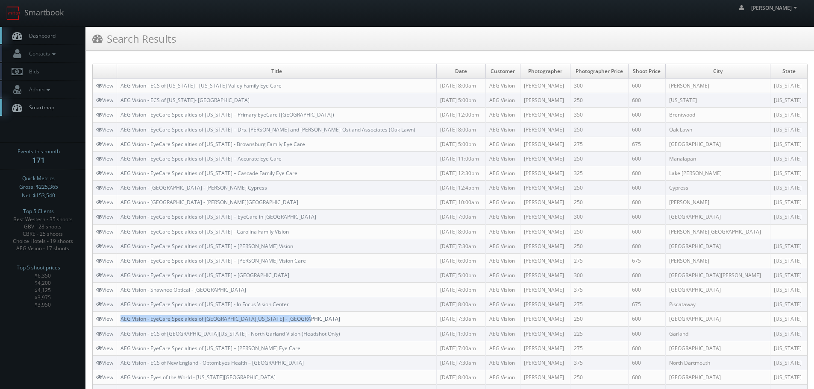
copy link "AEG Vision - EyeCare Specialties of [GEOGRAPHIC_DATA][US_STATE] - [GEOGRAPHIC_D…"
drag, startPoint x: 315, startPoint y: 319, endPoint x: 122, endPoint y: 321, distance: 193.7
click at [122, 321] on td "AEG Vision - EyeCare Specialties of North Texas - Southwest Vision Center" at bounding box center [277, 319] width 320 height 15
drag, startPoint x: 47, startPoint y: 12, endPoint x: 80, endPoint y: 25, distance: 35.3
click at [47, 12] on link "Smartbook" at bounding box center [35, 13] width 70 height 27
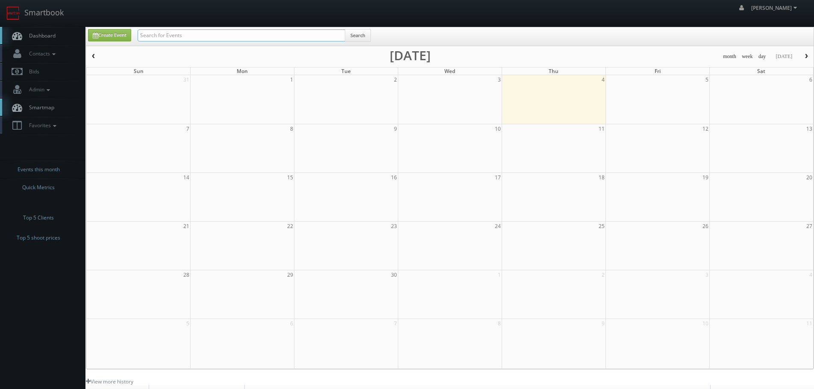
click at [192, 35] on input "text" at bounding box center [242, 35] width 208 height 12
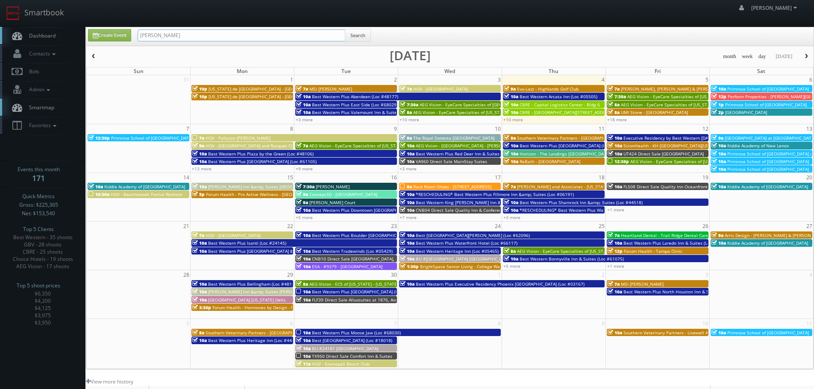
type input "[PERSON_NAME]"
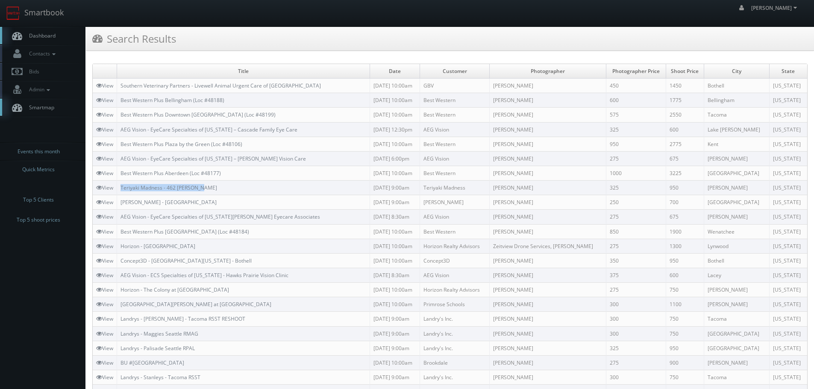
copy link "Teriyaki Madness - 462 [PERSON_NAME]"
drag, startPoint x: 227, startPoint y: 187, endPoint x: 120, endPoint y: 188, distance: 107.3
click at [120, 188] on td "Teriyaki Madness - 462 [PERSON_NAME]" at bounding box center [243, 188] width 253 height 15
drag, startPoint x: 54, startPoint y: 13, endPoint x: 58, endPoint y: 16, distance: 4.9
click at [54, 13] on link "Smartbook" at bounding box center [35, 13] width 70 height 27
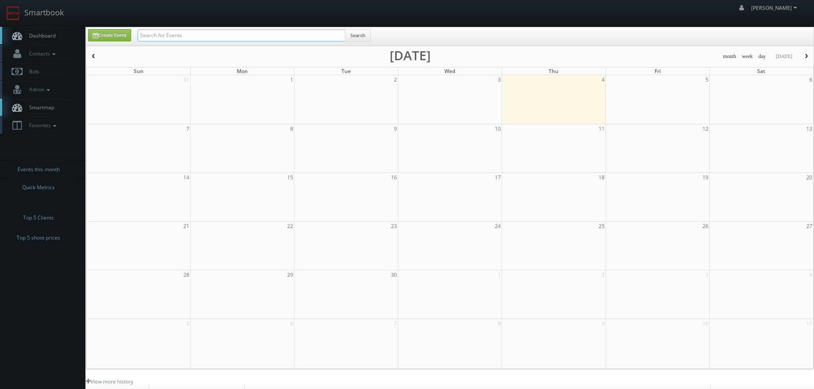
click at [180, 36] on input "text" at bounding box center [242, 35] width 208 height 12
type input "ca559"
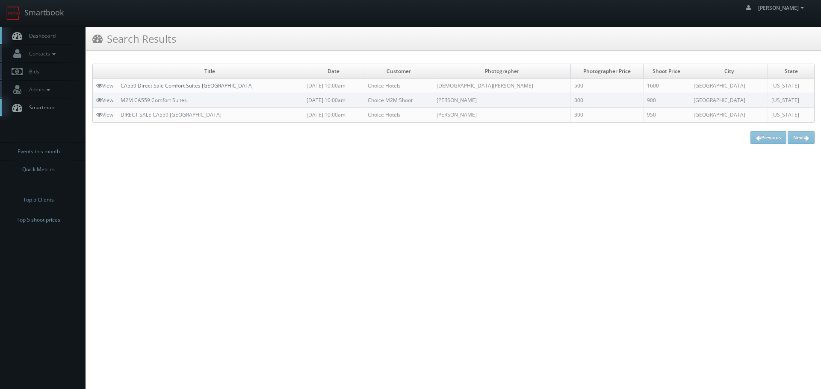
copy link "CA559 Direct Sale Comfort Suites [GEOGRAPHIC_DATA]"
drag, startPoint x: 284, startPoint y: 84, endPoint x: 122, endPoint y: 85, distance: 162.0
click at [122, 85] on td "CA559 Direct Sale Comfort Suites [GEOGRAPHIC_DATA]" at bounding box center [210, 86] width 186 height 15
